Goal: Check status: Check status

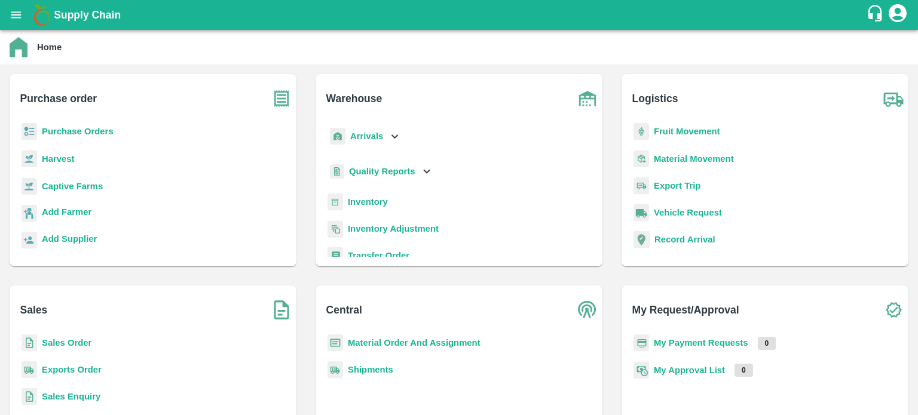
click at [73, 344] on b "Sales Order" at bounding box center [67, 343] width 50 height 10
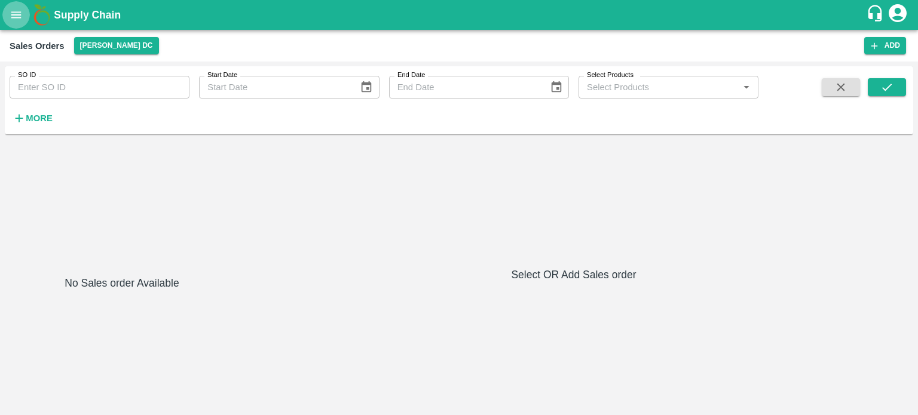
click at [13, 16] on icon "open drawer" at bounding box center [16, 14] width 13 height 13
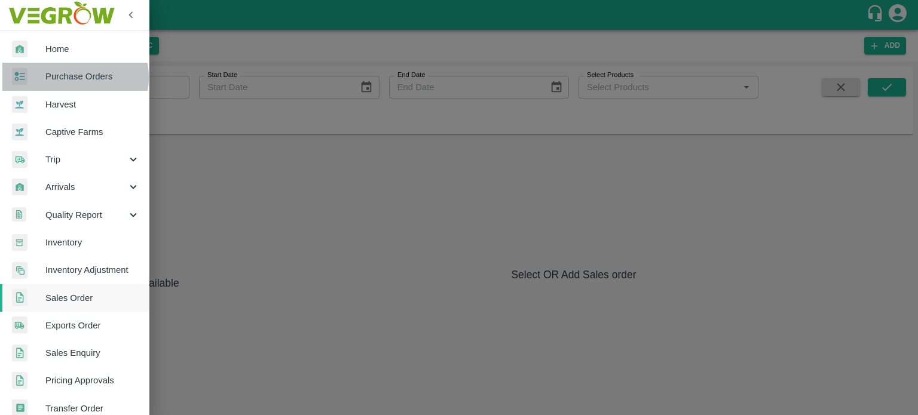
click at [69, 77] on span "Purchase Orders" at bounding box center [92, 76] width 94 height 13
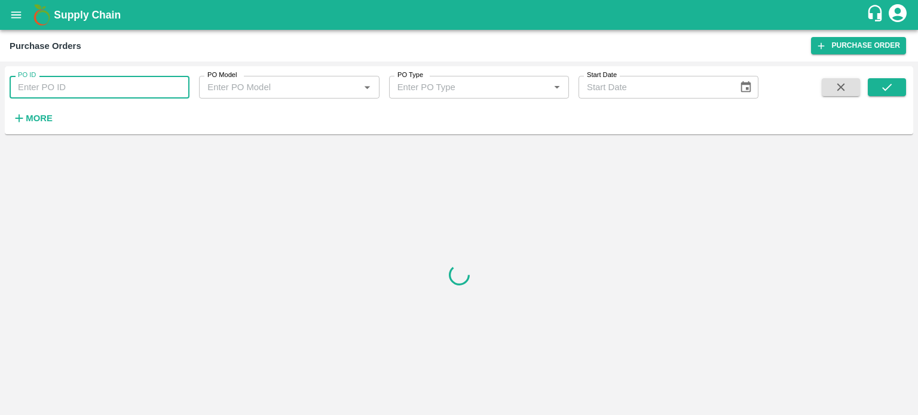
click at [56, 90] on input "PO ID" at bounding box center [100, 87] width 180 height 23
paste input "172440"
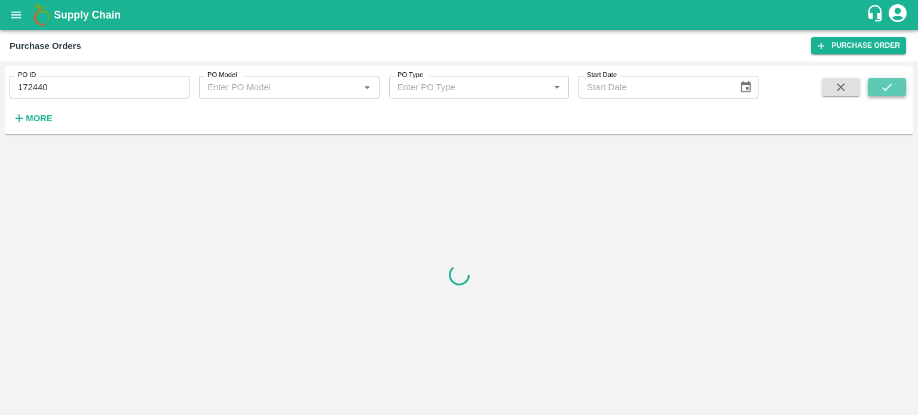
click at [882, 87] on icon "submit" at bounding box center [886, 87] width 13 height 13
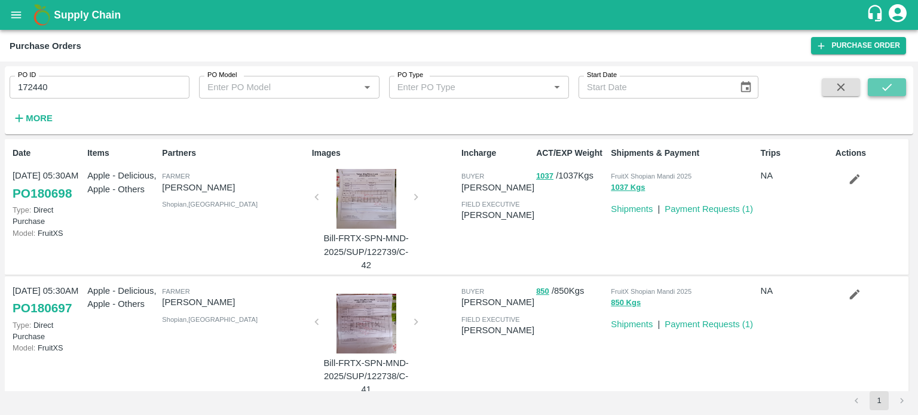
click at [882, 87] on icon "submit" at bounding box center [886, 87] width 13 height 13
click at [875, 81] on button "submit" at bounding box center [886, 87] width 38 height 18
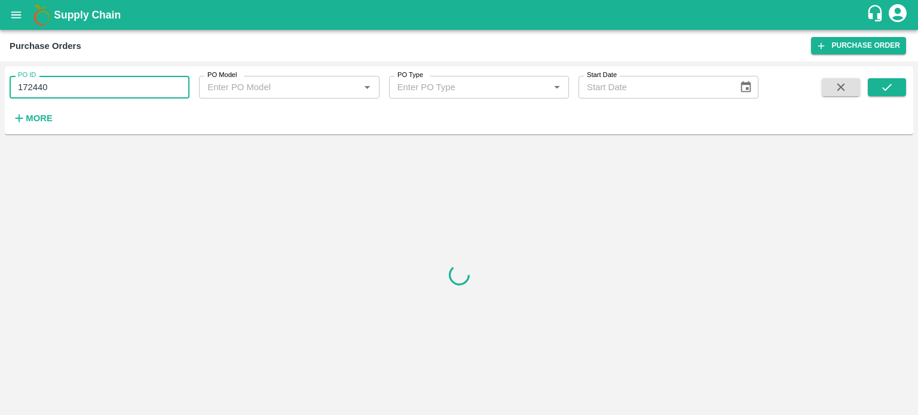
click at [65, 85] on input "172440" at bounding box center [100, 87] width 180 height 23
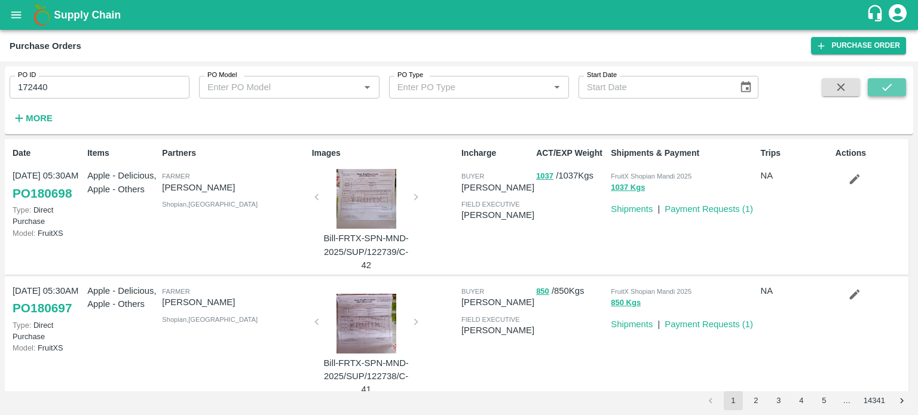
click at [882, 87] on icon "submit" at bounding box center [886, 87] width 13 height 13
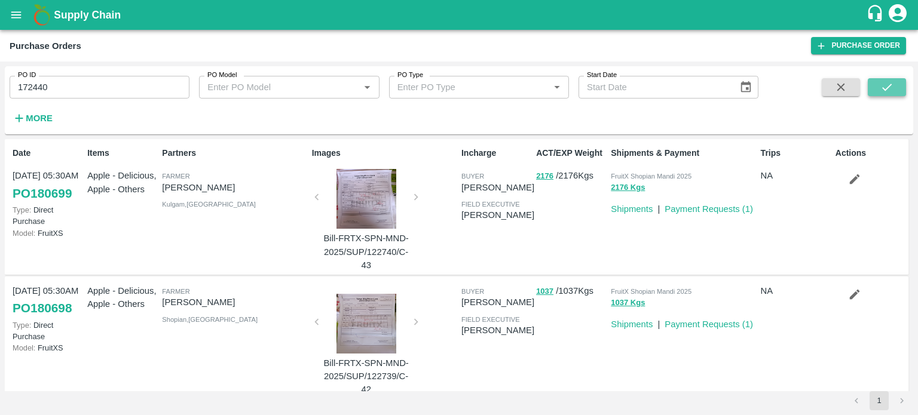
click at [882, 83] on icon "submit" at bounding box center [886, 87] width 13 height 13
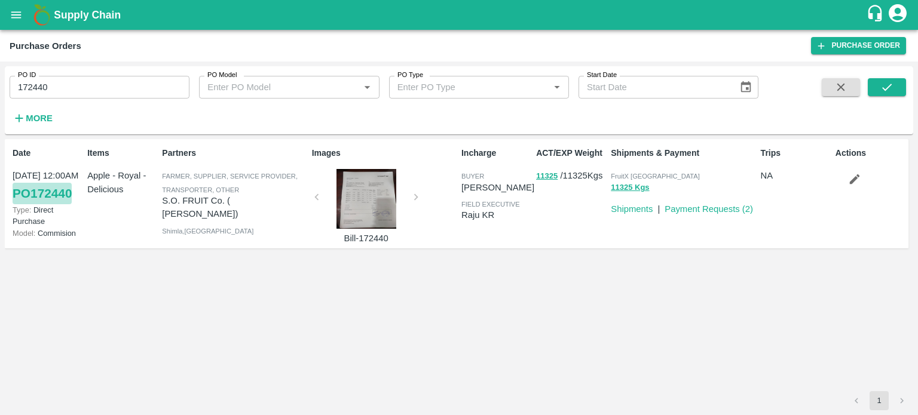
click at [52, 193] on link "PO 172440" at bounding box center [42, 194] width 59 height 22
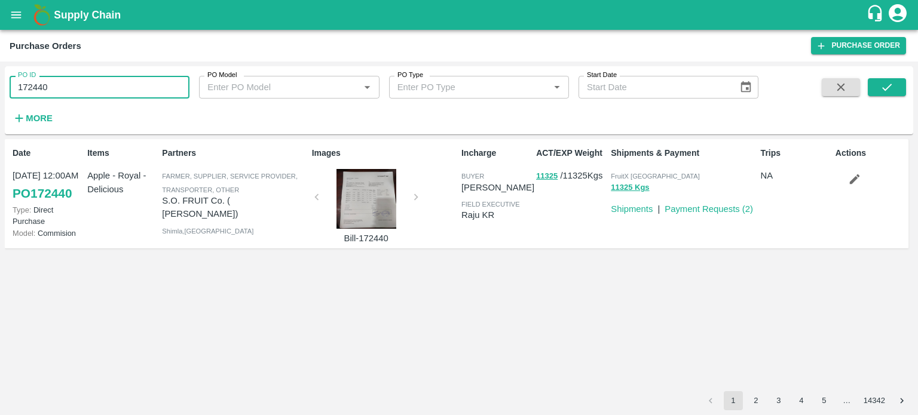
drag, startPoint x: 54, startPoint y: 93, endPoint x: 1, endPoint y: 84, distance: 53.9
click at [1, 84] on div "PO ID 172440 PO ID PO Model PO Model   * PO Type PO Type   * Start Date Start D…" at bounding box center [459, 239] width 918 height 354
paste input "text"
type input "155607"
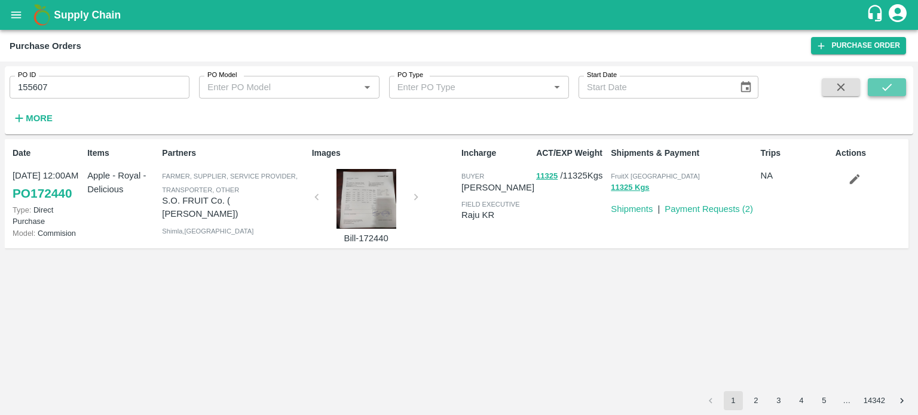
click at [882, 91] on icon "submit" at bounding box center [886, 87] width 13 height 13
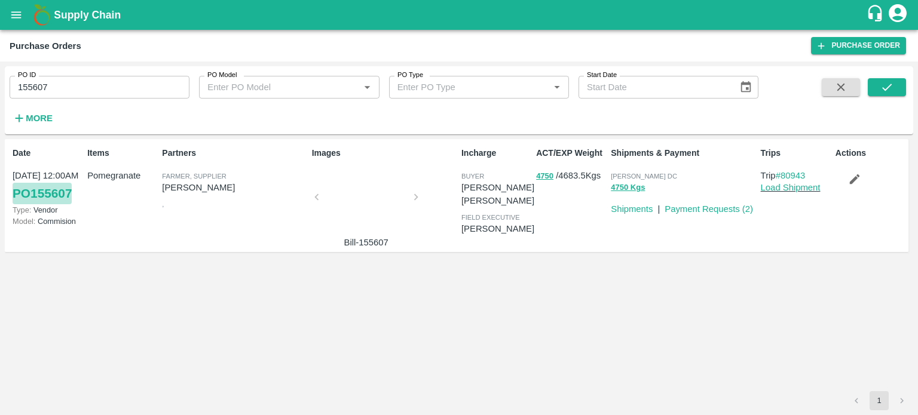
click at [39, 192] on link "PO 155607" at bounding box center [42, 194] width 59 height 22
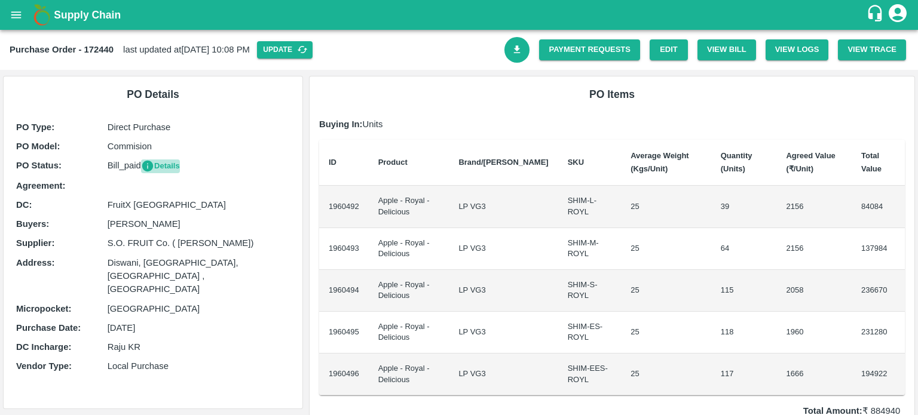
click at [167, 163] on button "Details" at bounding box center [160, 166] width 39 height 14
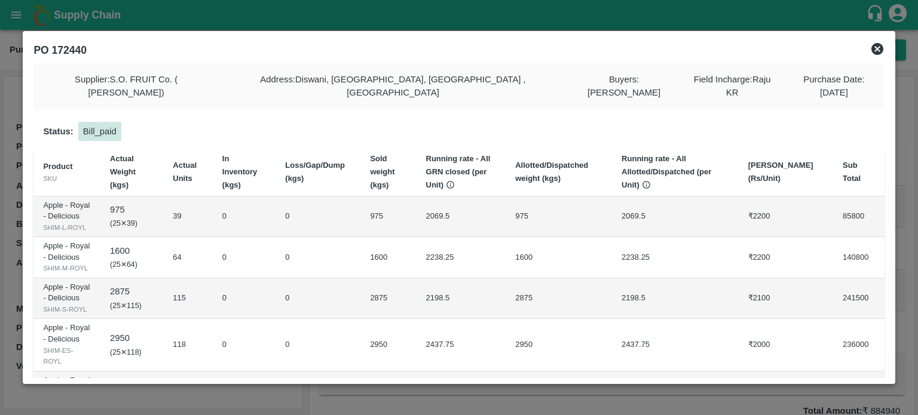
scroll to position [45, 0]
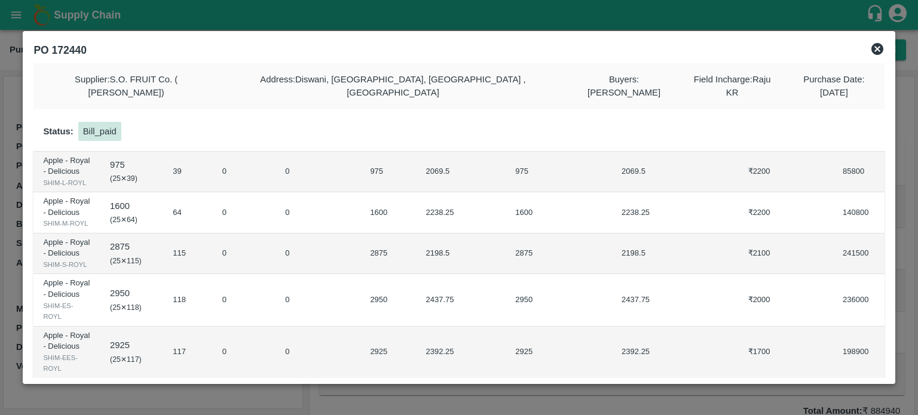
click at [877, 48] on icon at bounding box center [877, 49] width 14 height 14
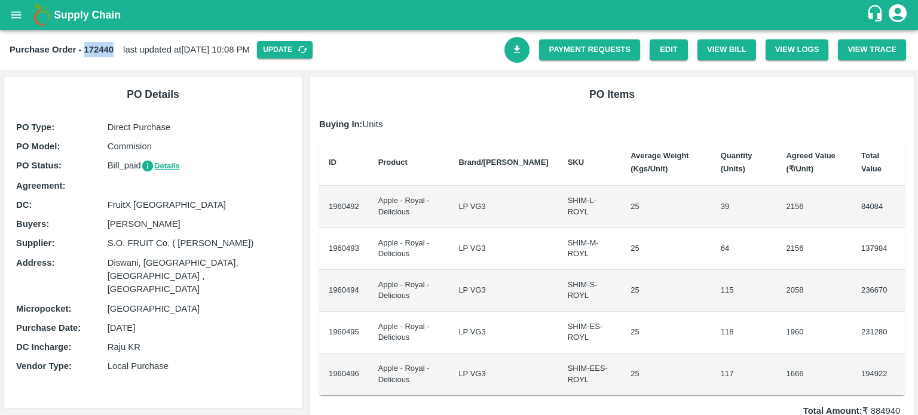
drag, startPoint x: 85, startPoint y: 50, endPoint x: 113, endPoint y: 50, distance: 28.7
click at [113, 50] on div "Purchase Order - 172440 last updated at [DATE] 10:08 PM Update" at bounding box center [257, 49] width 495 height 17
copy b "172440"
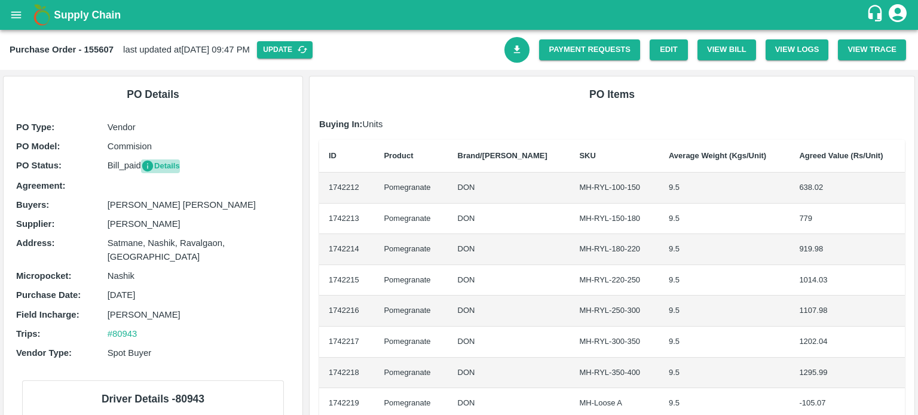
click at [160, 166] on button "Details" at bounding box center [160, 166] width 39 height 14
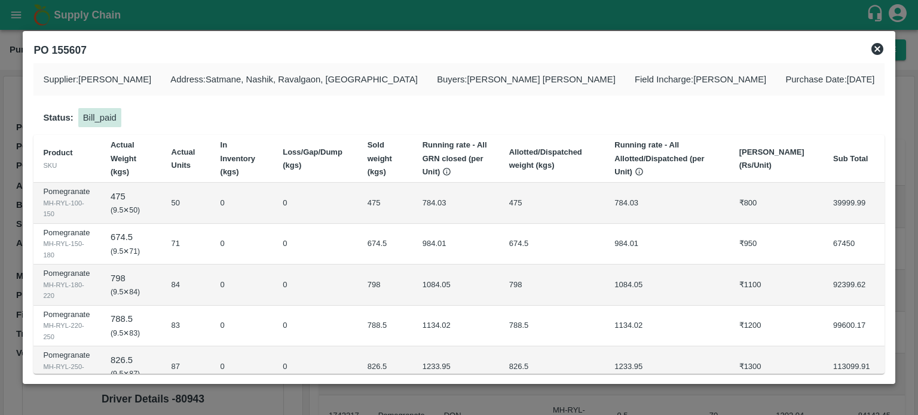
click at [875, 46] on icon at bounding box center [877, 49] width 12 height 12
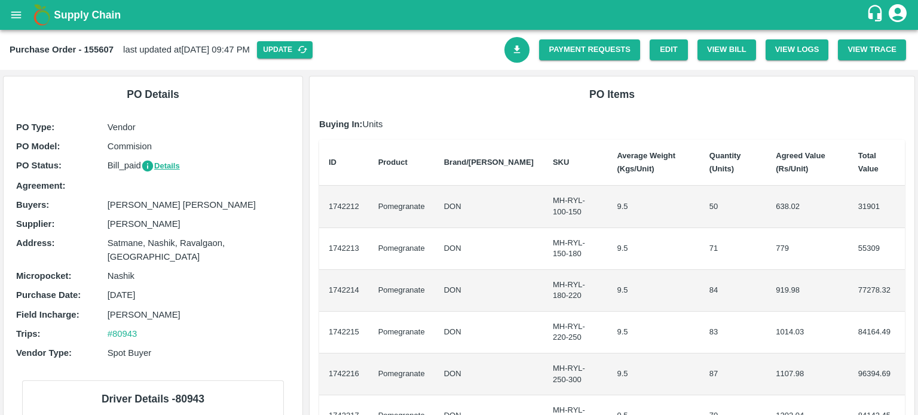
scroll to position [38, 0]
